Goal: Use online tool/utility: Utilize a website feature to perform a specific function

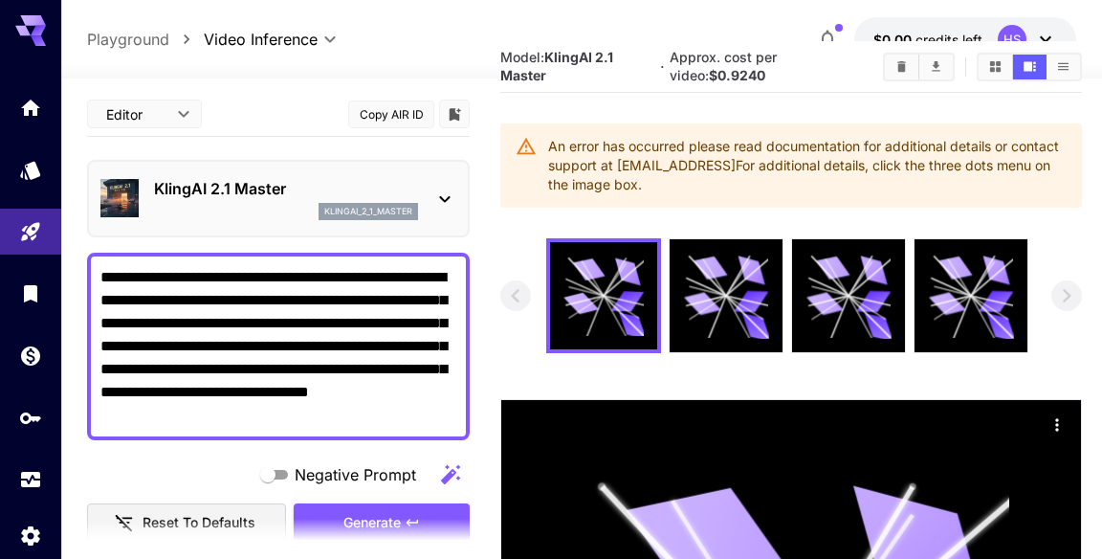
click at [295, 356] on textarea "**********" at bounding box center [278, 346] width 356 height 161
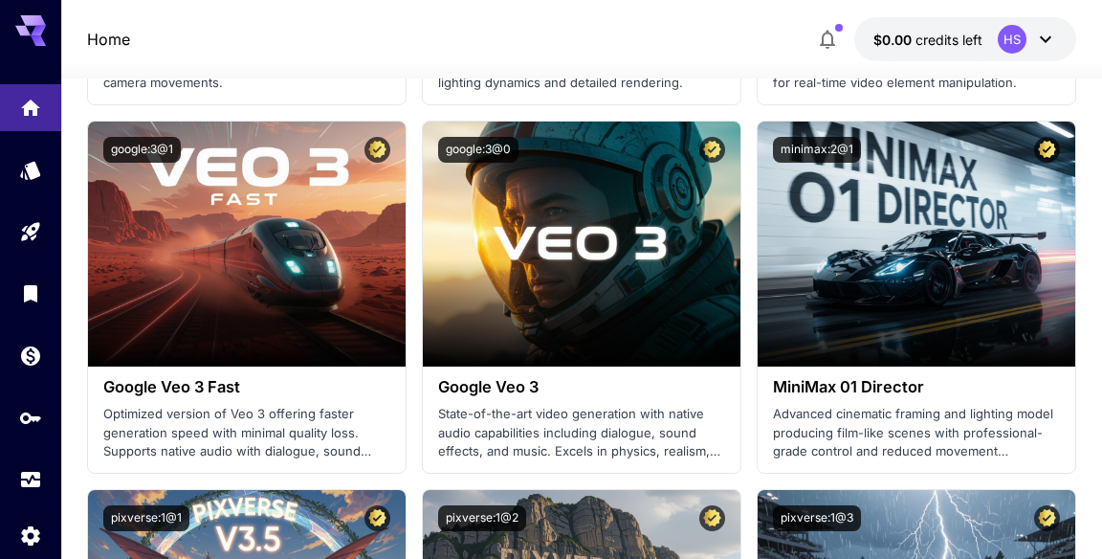
scroll to position [1866, 0]
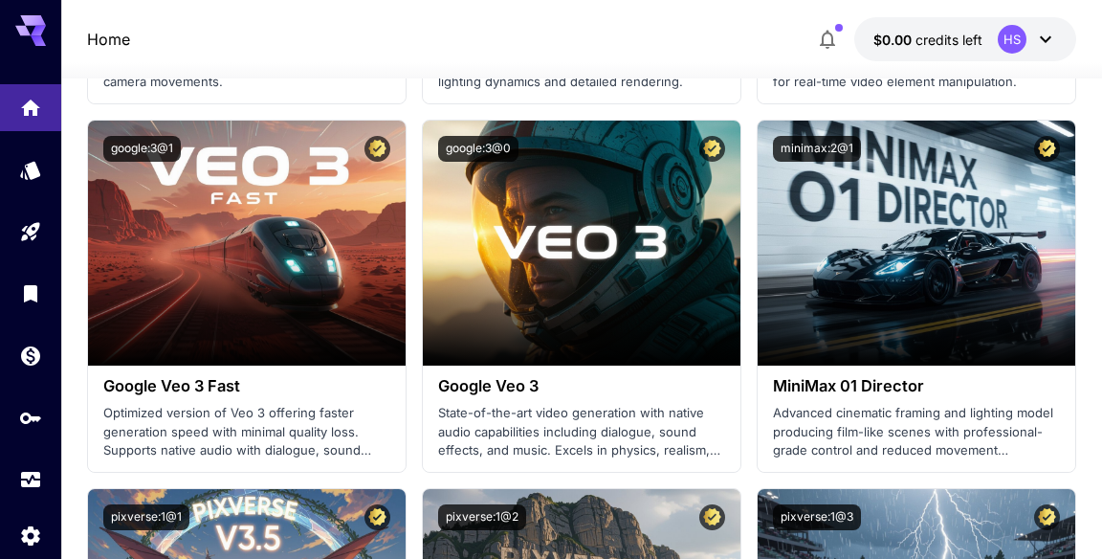
click at [654, 416] on p "State-of-the-art video generation with native audio capabilities including dial…" at bounding box center [581, 432] width 287 height 56
click at [626, 267] on section at bounding box center [582, 311] width 318 height 107
click at [589, 235] on span "Launch in Playground" at bounding box center [570, 242] width 144 height 16
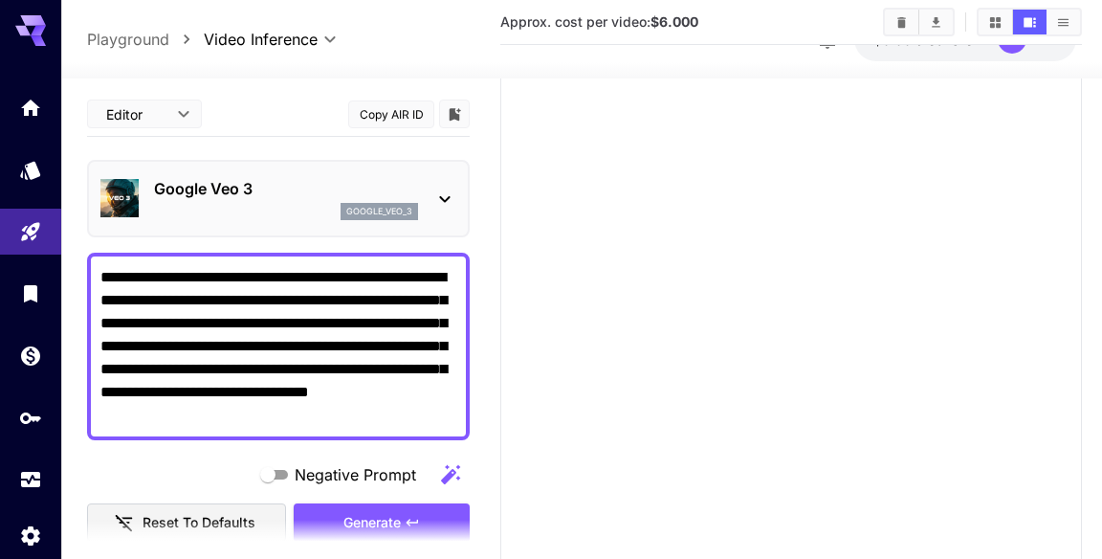
type input "*"
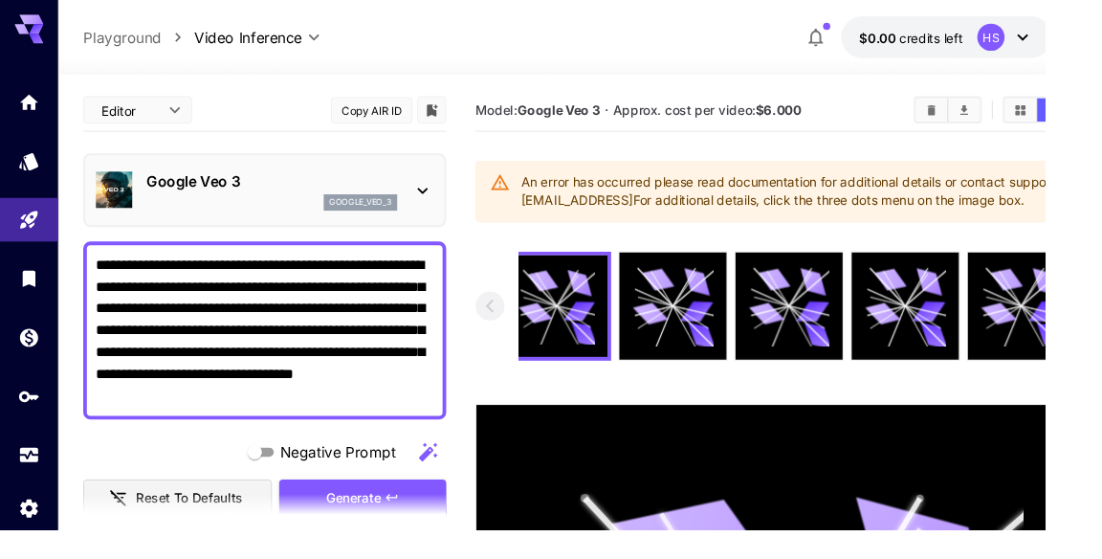
click at [118, 274] on textarea "**********" at bounding box center [279, 348] width 356 height 161
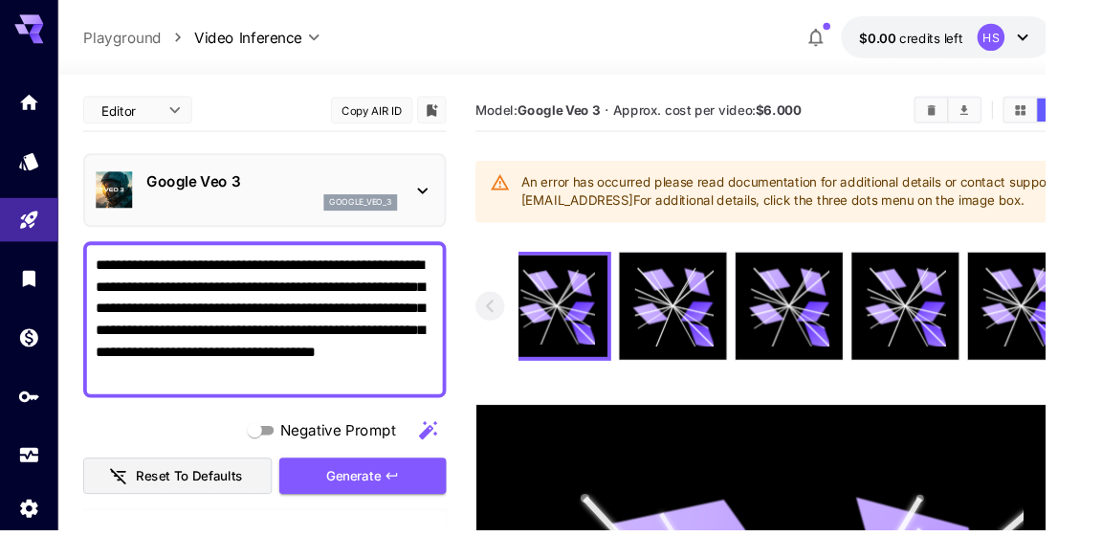
type textarea "**********"
click at [383, 494] on div "Generate" at bounding box center [383, 501] width 176 height 39
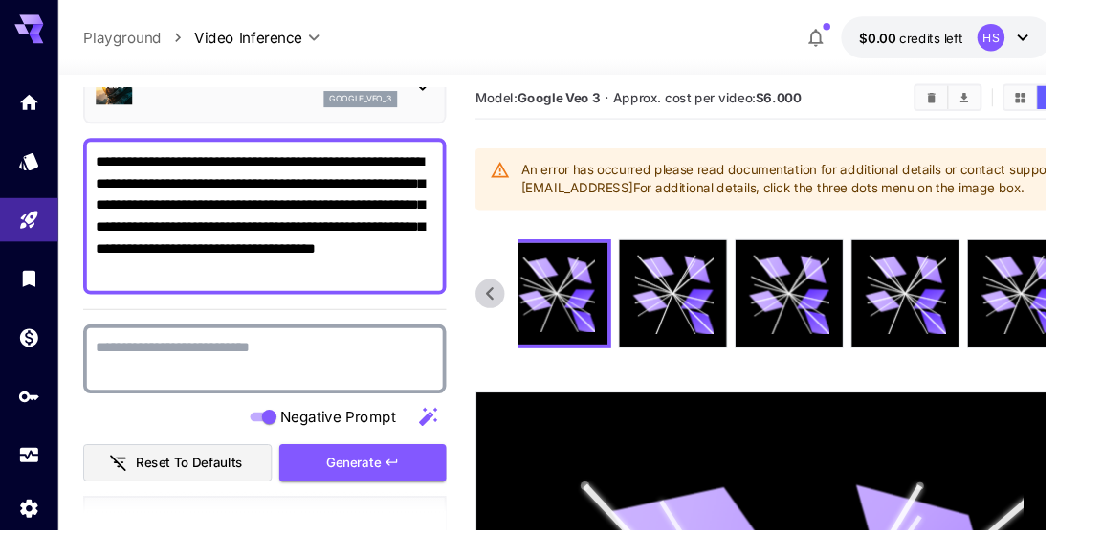
scroll to position [114, 0]
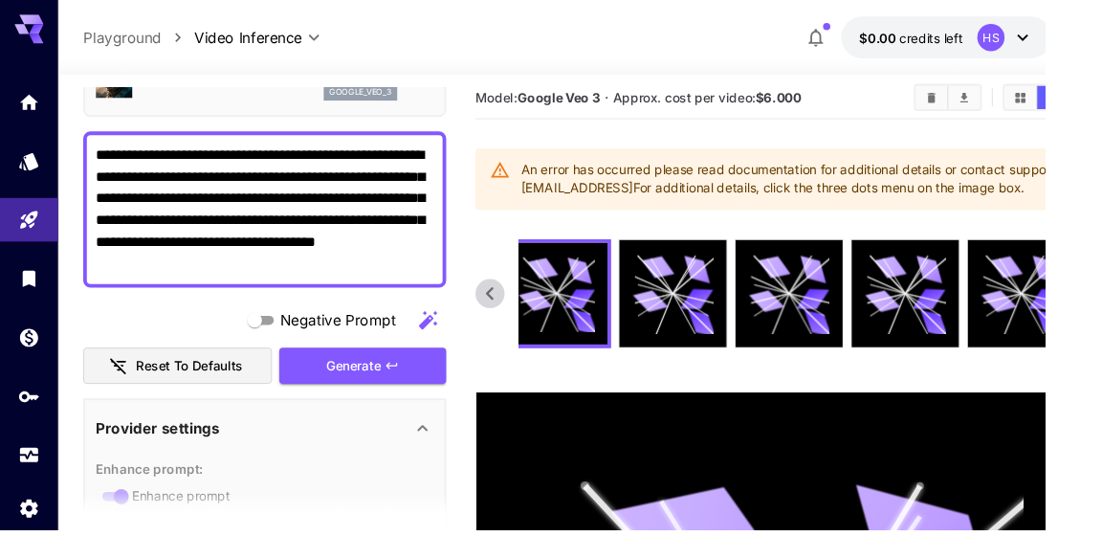
click at [407, 374] on div "Generate" at bounding box center [383, 385] width 176 height 39
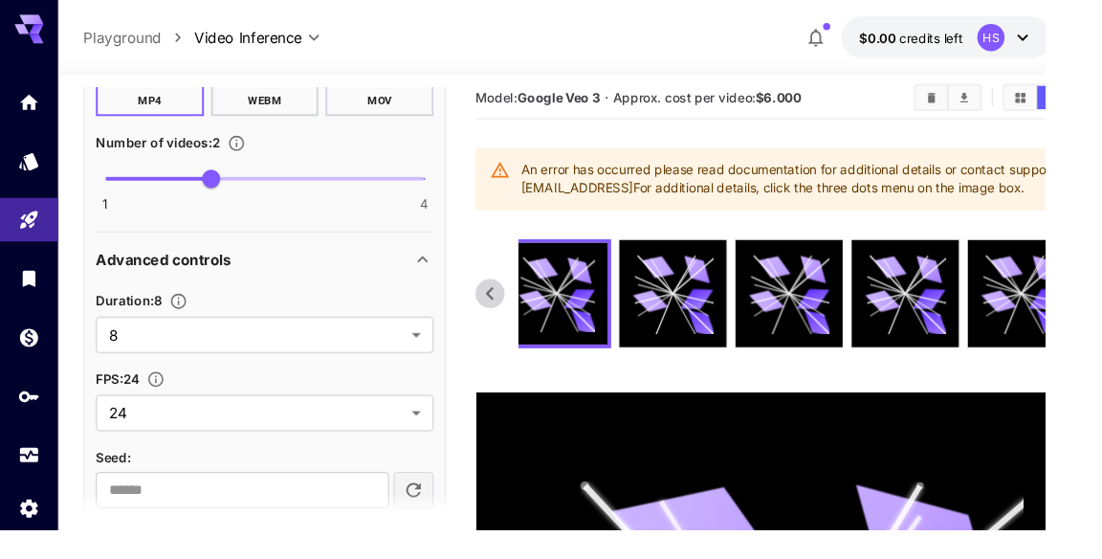
scroll to position [1028, 0]
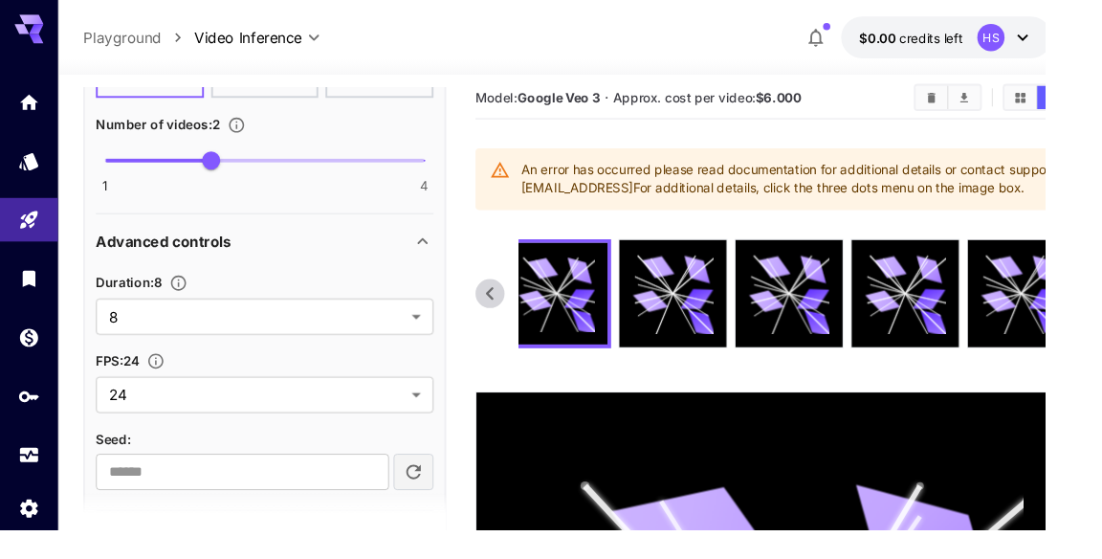
click at [299, 486] on input "number" at bounding box center [255, 496] width 309 height 38
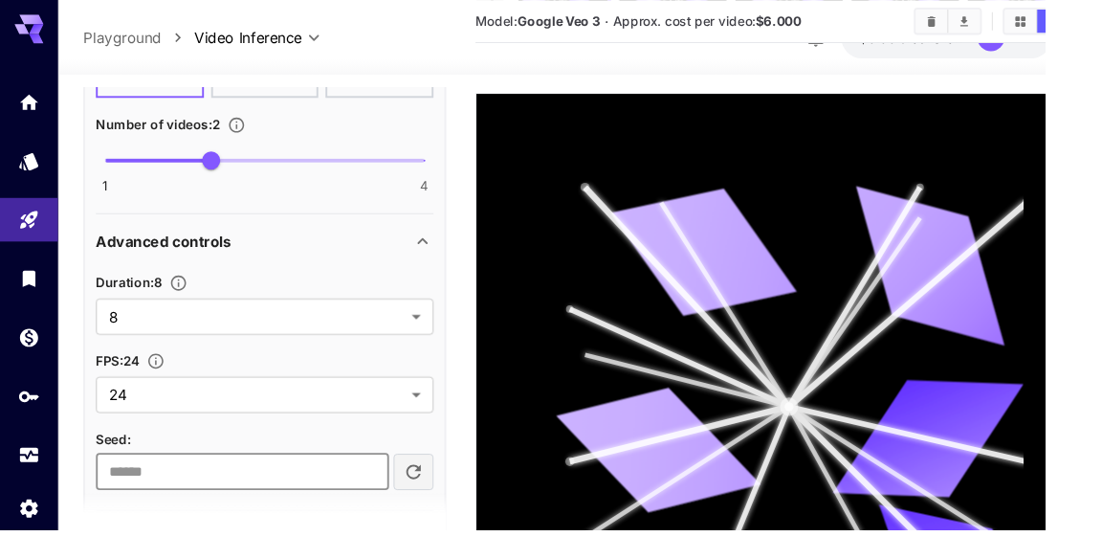
scroll to position [347, 0]
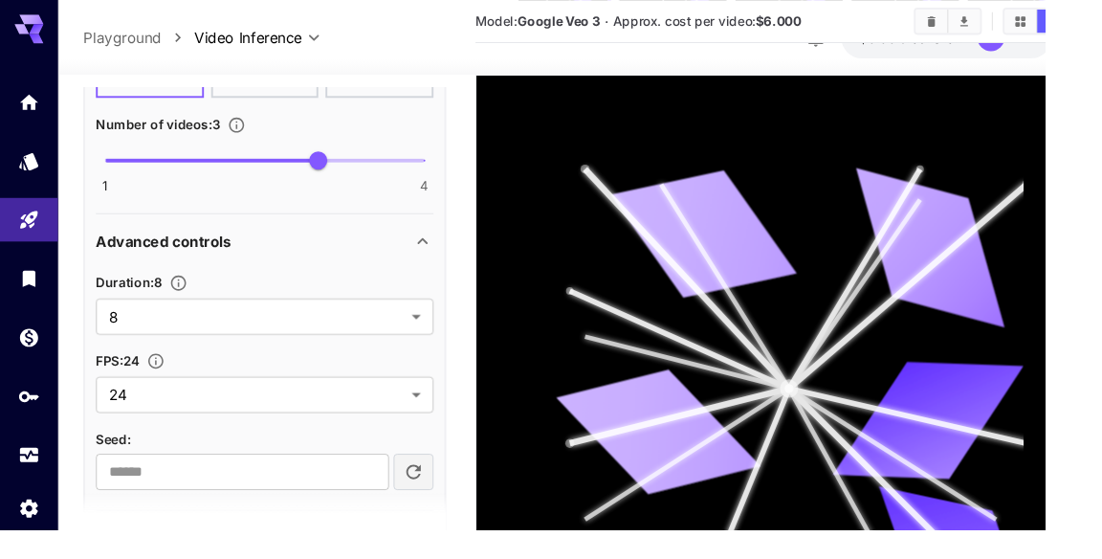
type input "*"
click at [188, 166] on span at bounding box center [223, 168] width 225 height 4
click at [171, 166] on span at bounding box center [167, 168] width 112 height 4
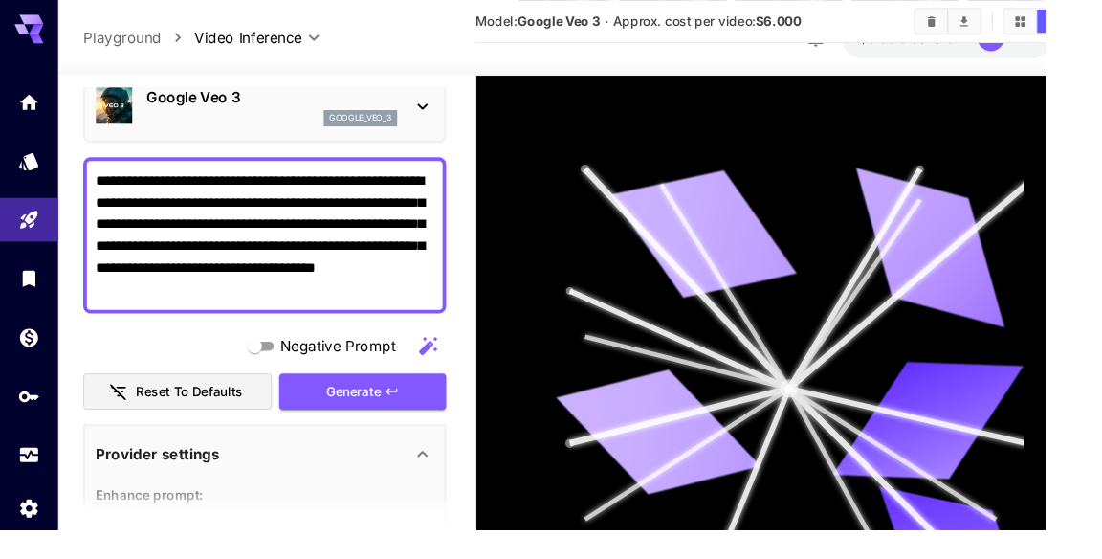
scroll to position [0, 0]
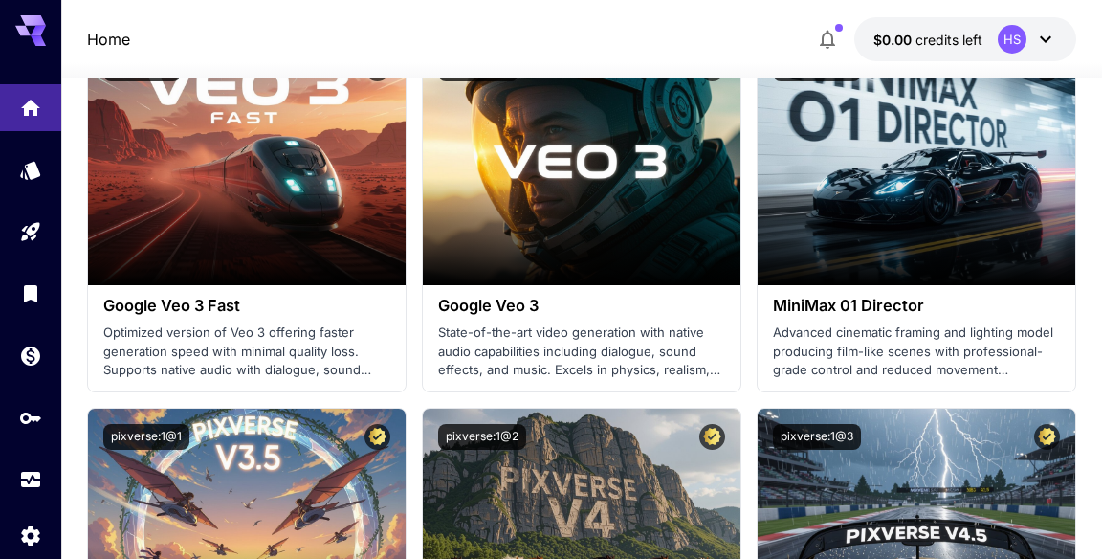
scroll to position [1954, 0]
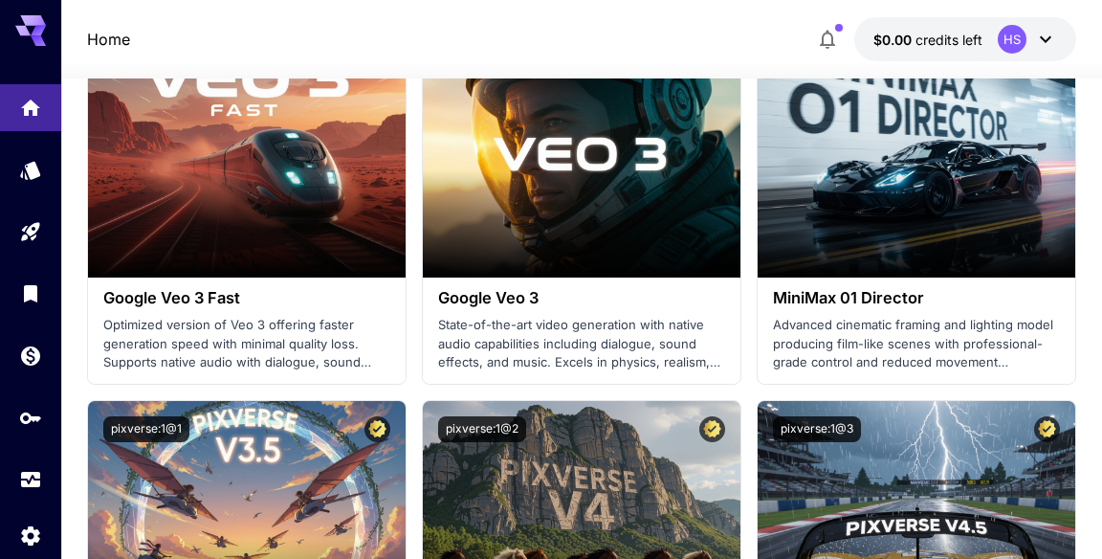
click at [258, 365] on p "Optimized version of Veo 3 offering faster generation speed with minimal qualit…" at bounding box center [246, 344] width 287 height 56
click at [285, 192] on section at bounding box center [247, 223] width 318 height 107
click at [285, 148] on span "Launch in Playground" at bounding box center [237, 154] width 144 height 16
